Goal: Navigation & Orientation: Find specific page/section

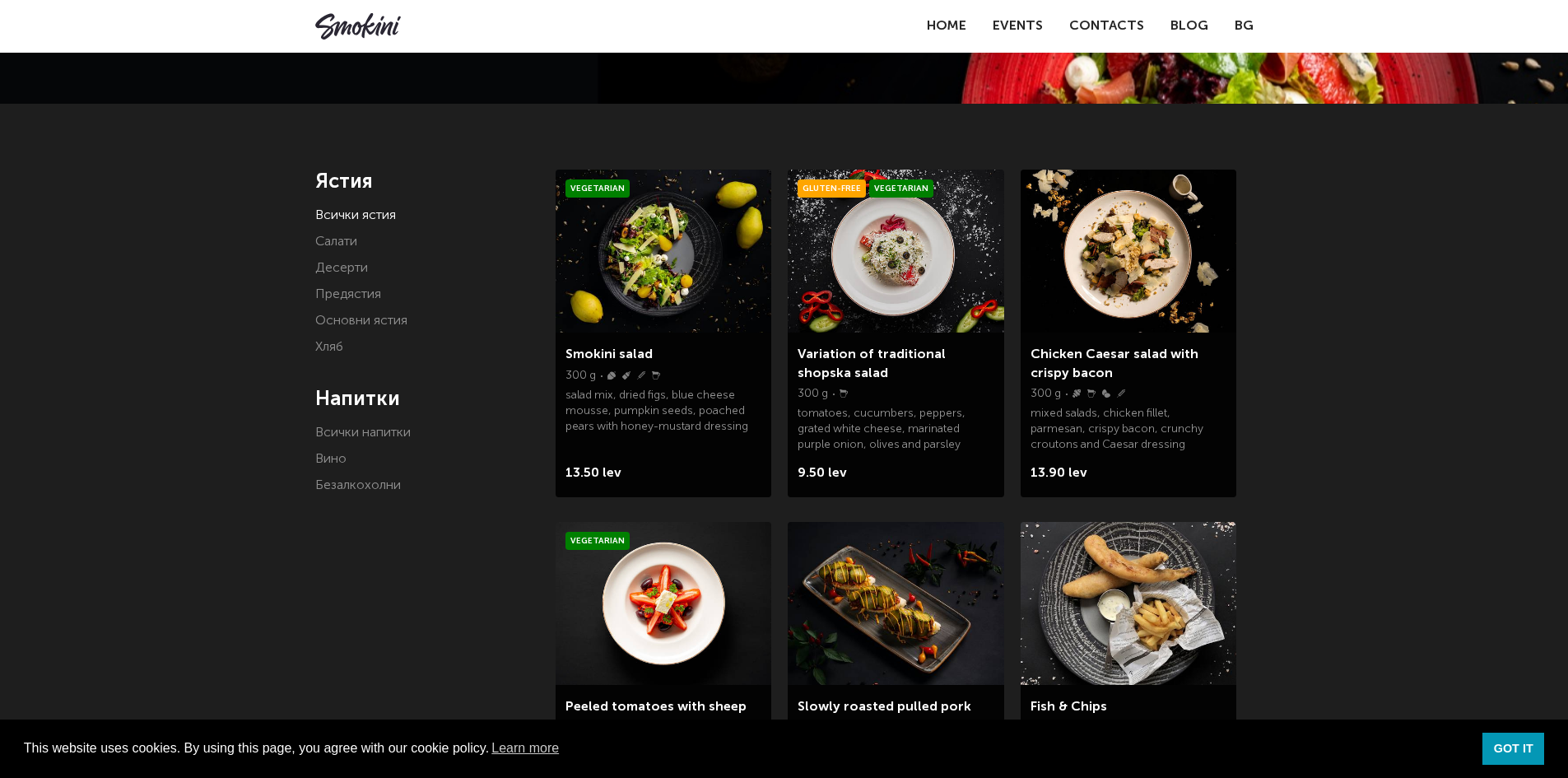
scroll to position [247, 0]
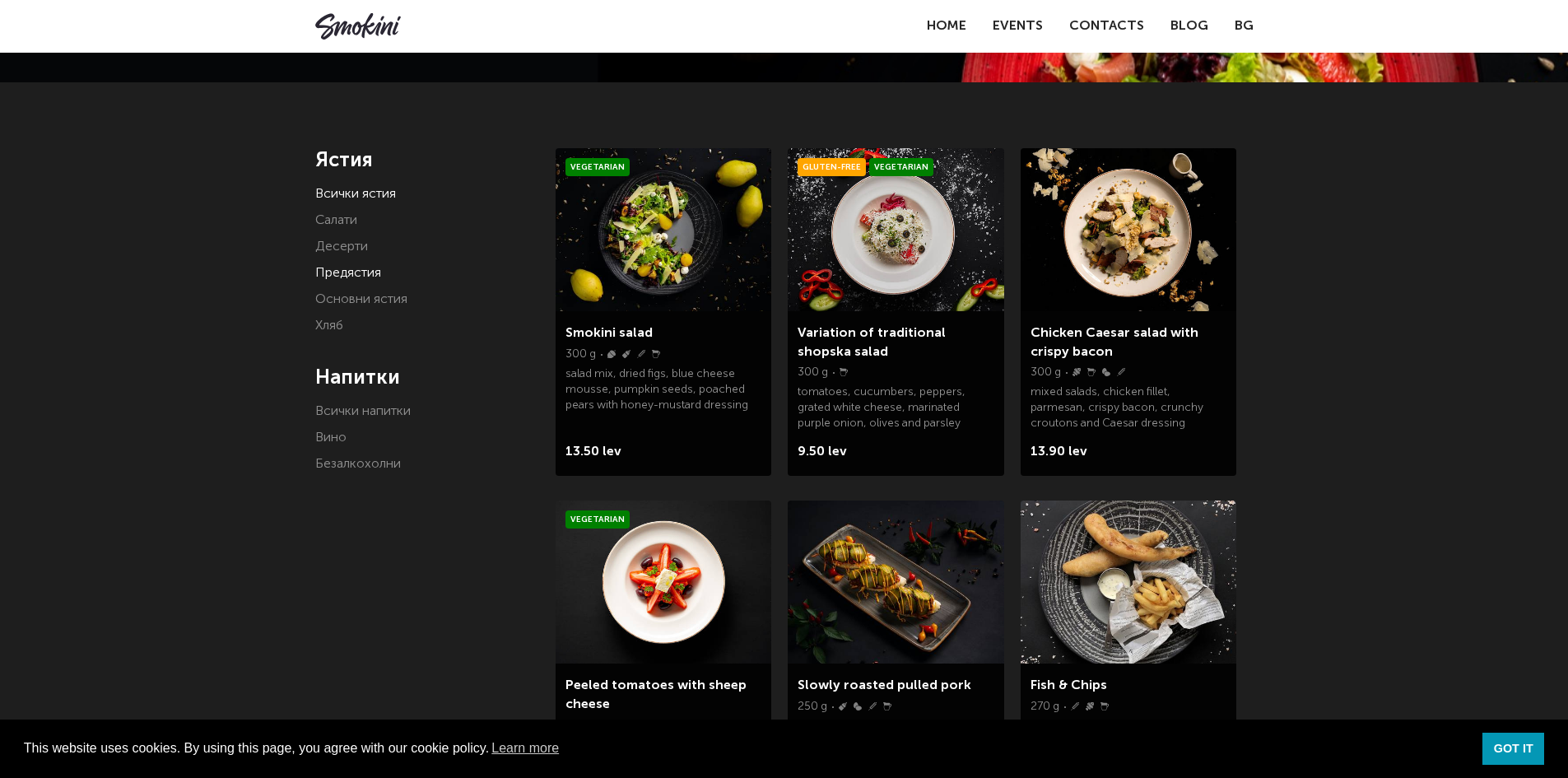
click at [351, 267] on link "Предястия" at bounding box center [348, 273] width 66 height 13
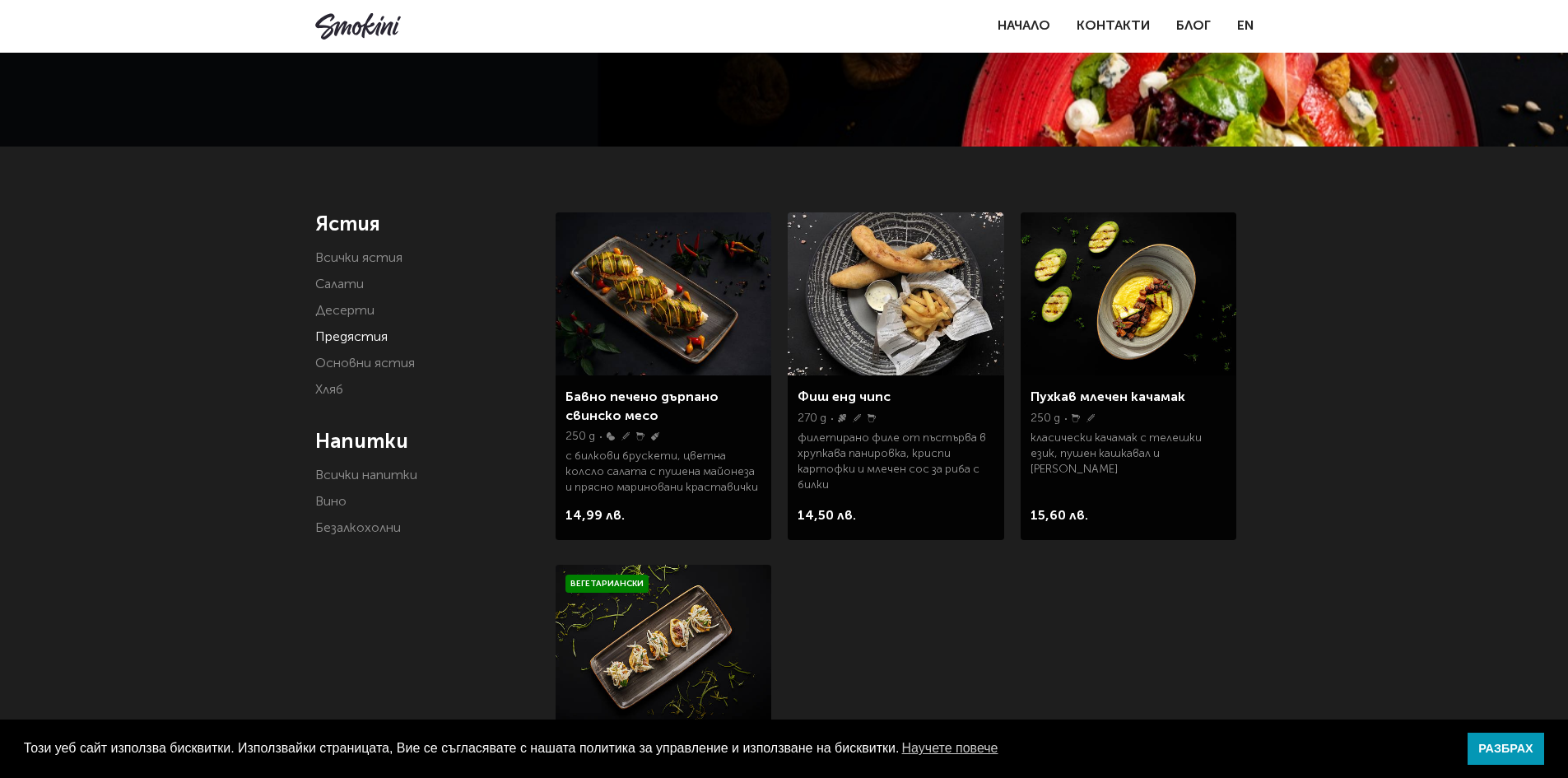
scroll to position [247, 0]
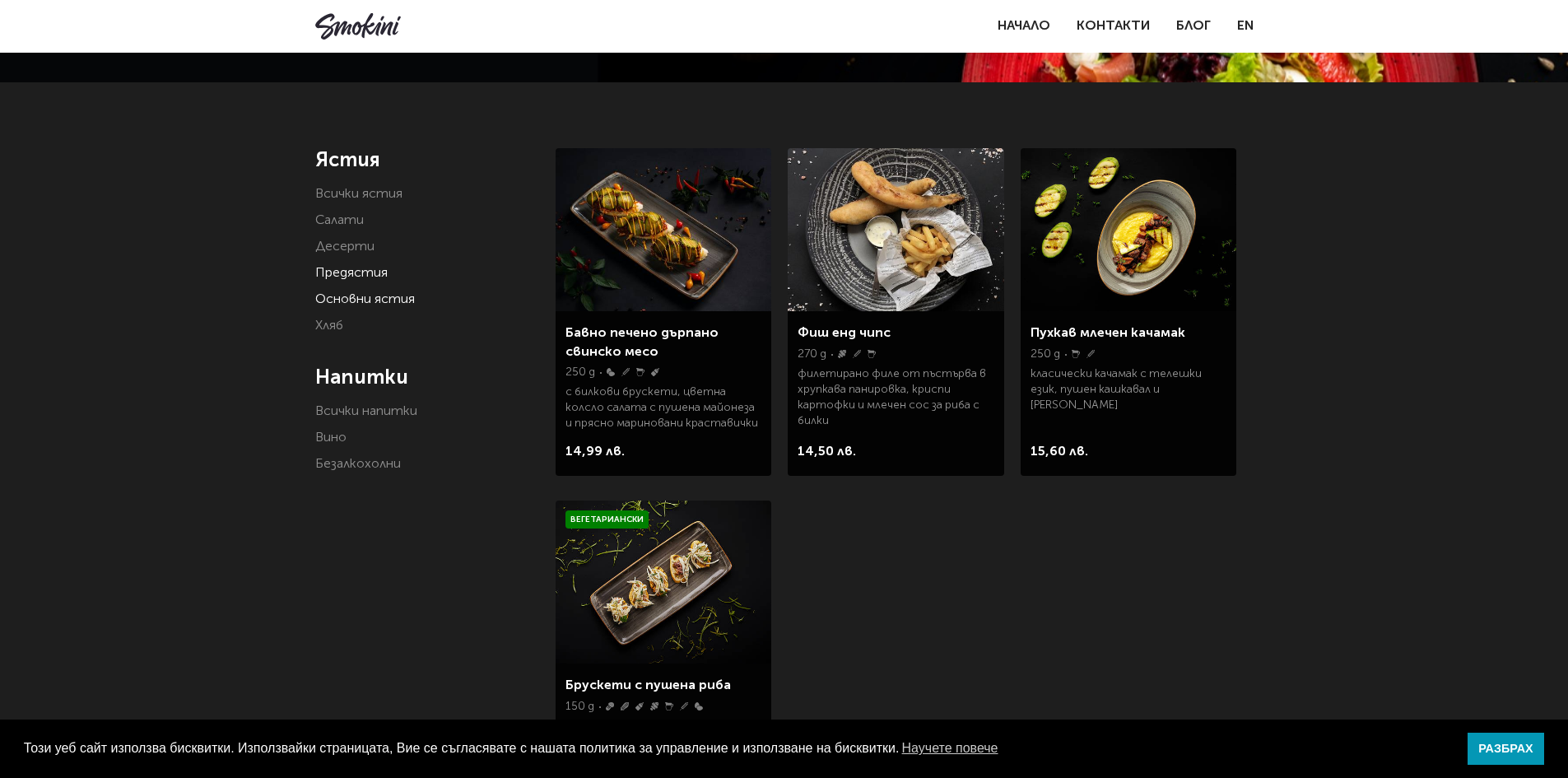
click at [382, 305] on link "Основни ястия" at bounding box center [365, 299] width 100 height 13
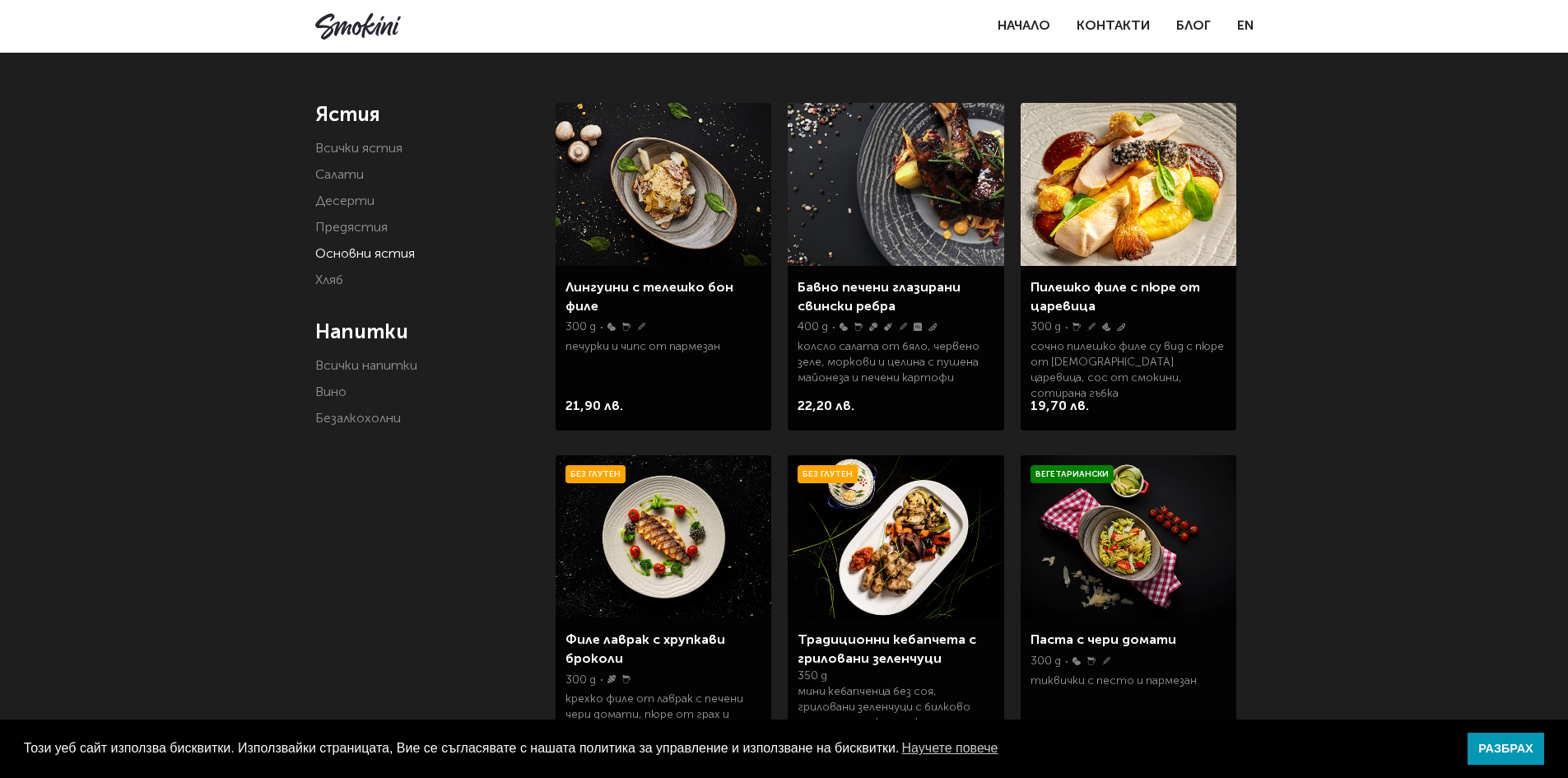
scroll to position [164, 0]
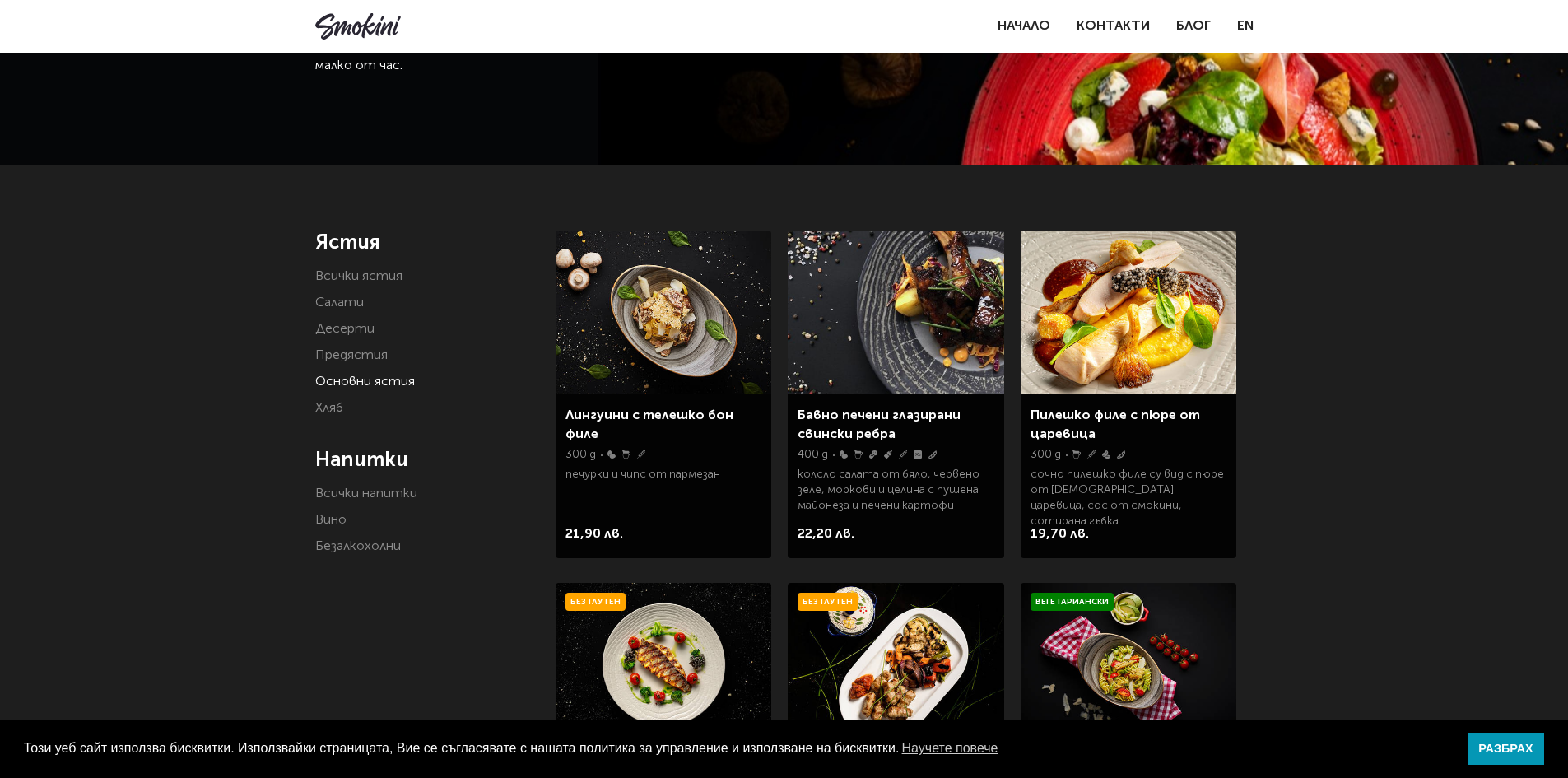
click at [358, 292] on li "Салати" at bounding box center [423, 303] width 216 height 23
click at [350, 298] on link "Салати" at bounding box center [339, 303] width 49 height 13
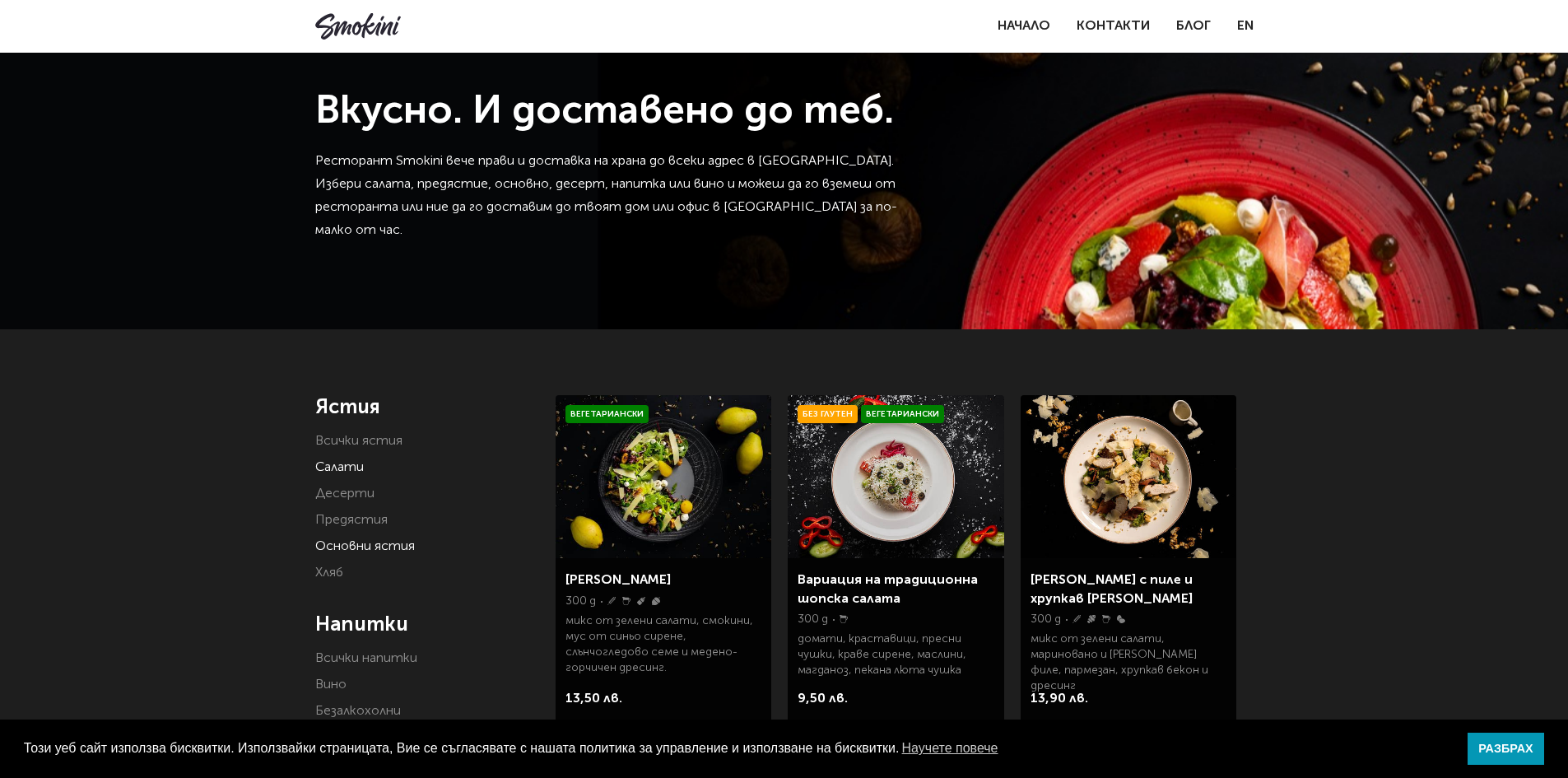
scroll to position [82, 0]
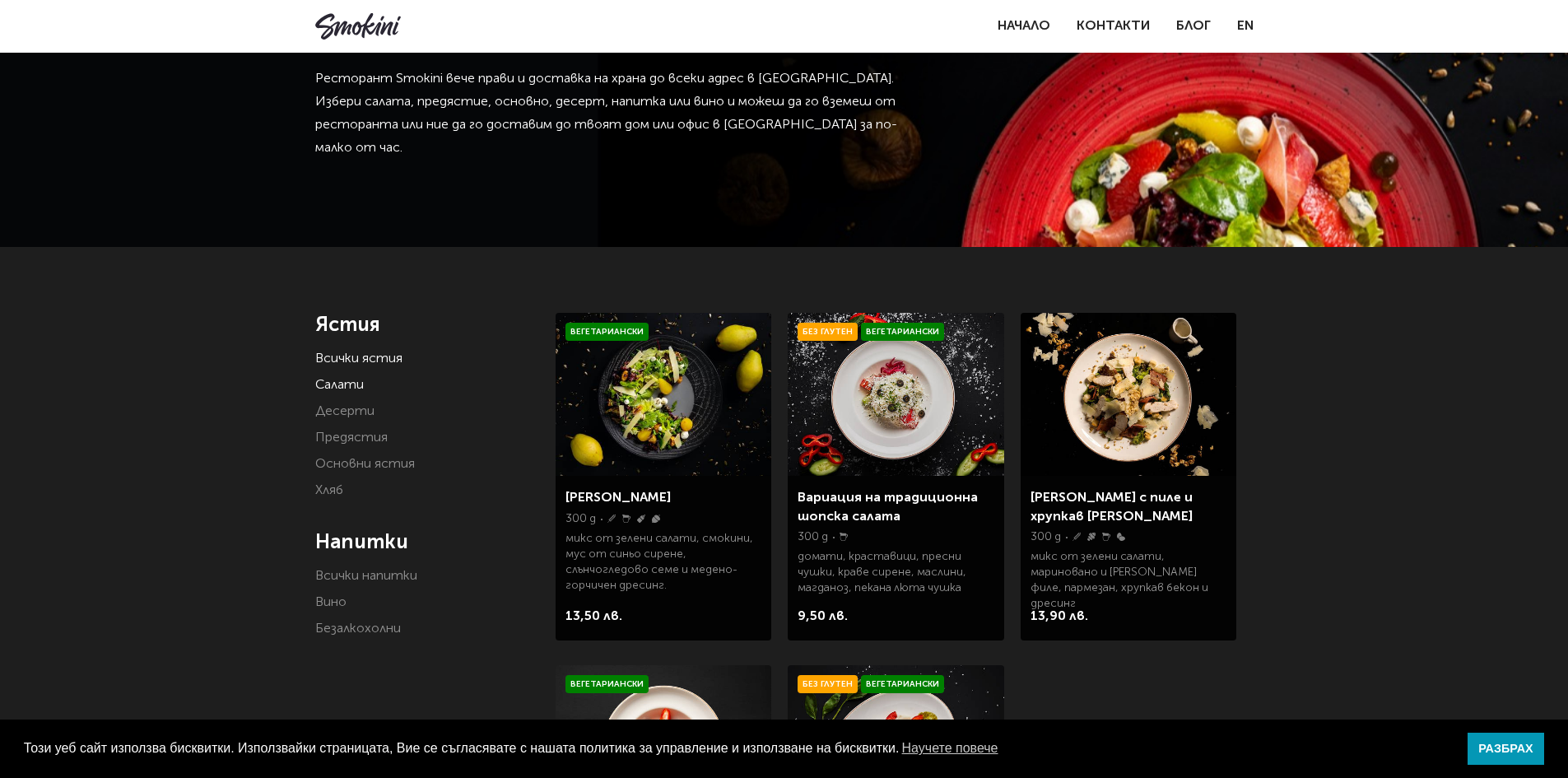
click at [359, 363] on link "Всички ястия" at bounding box center [358, 359] width 87 height 13
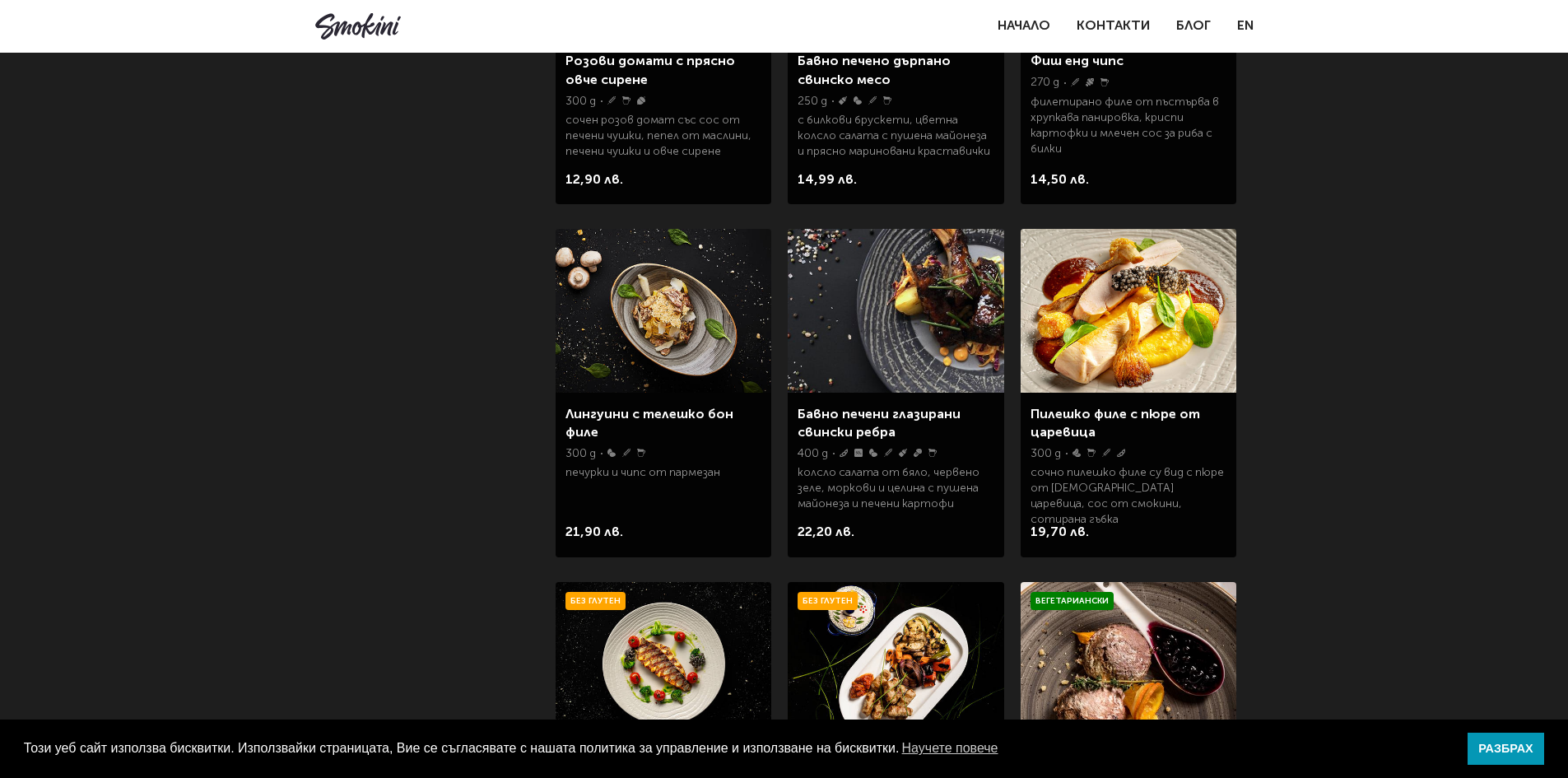
scroll to position [1070, 0]
